Goal: Task Accomplishment & Management: Use online tool/utility

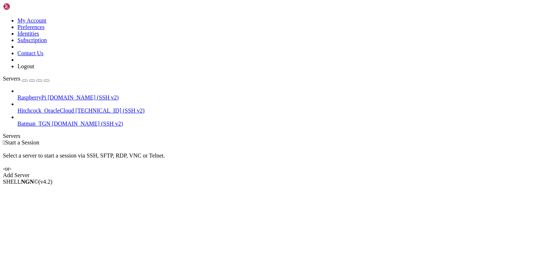
click at [252, 146] on div "Select a server to start a session via SSH, SFTP, RDP, VNC or Telnet. -or-" at bounding box center [275, 159] width 545 height 26
click at [46, 94] on span "RaspberryPi" at bounding box center [31, 97] width 29 height 6
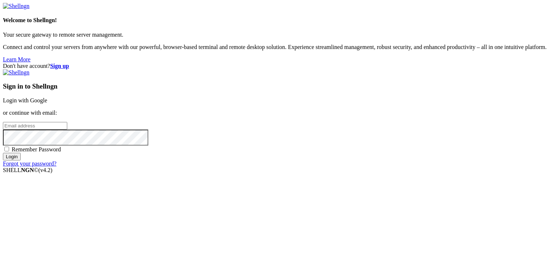
click at [254, 116] on div "Don't have account? Sign up Sign in to Shellngn Login with Google or continue w…" at bounding box center [275, 115] width 545 height 104
click at [47, 97] on link "Login with Google" at bounding box center [25, 100] width 44 height 6
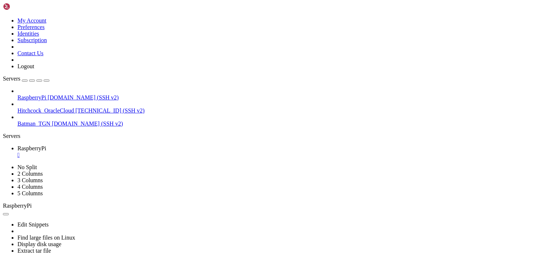
click at [138, 152] on div "" at bounding box center [282, 155] width 530 height 7
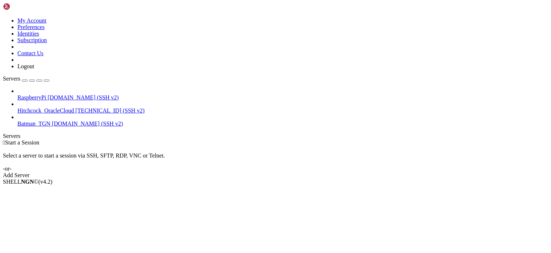
click at [268, 152] on div " Start a Session Select a server to start a session via SSH, SFTP, RDP, VNC or…" at bounding box center [275, 158] width 545 height 39
click at [278, 146] on div "Select a server to start a session via SSH, SFTP, RDP, VNC or Telnet. -or-" at bounding box center [275, 159] width 545 height 26
click at [282, 179] on div " Start a Session Select a server to start a session via SSH, SFTP, RDP, VNC or…" at bounding box center [275, 158] width 545 height 39
click at [134, 146] on div "Select a server to start a session via SSH, SFTP, RDP, VNC or Telnet. -or-" at bounding box center [275, 159] width 545 height 26
click at [285, 173] on div " Start a Session Select a server to start a session via SSH, SFTP, RDP, VNC or…" at bounding box center [275, 158] width 545 height 39
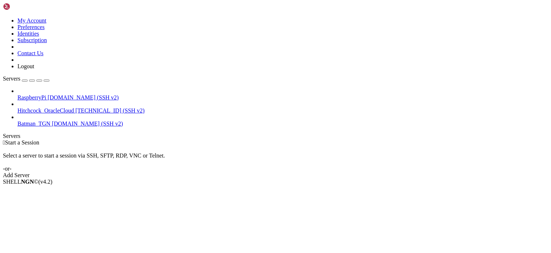
click at [309, 146] on div "Select a server to start a session via SSH, SFTP, RDP, VNC or Telnet. -or-" at bounding box center [275, 159] width 545 height 26
click at [270, 139] on div " Start a Session Select a server to start a session via SSH, SFTP, RDP, VNC or…" at bounding box center [275, 158] width 545 height 39
click at [237, 139] on div " Start a Session Select a server to start a session via SSH, SFTP, RDP, VNC or…" at bounding box center [275, 158] width 545 height 39
